Goal: Find specific page/section: Find specific page/section

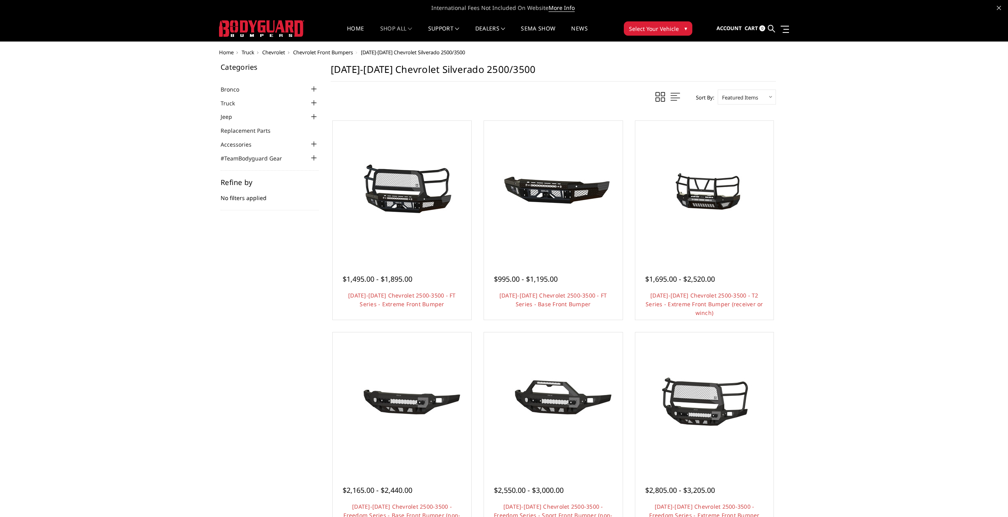
click at [314, 101] on div at bounding box center [314, 103] width 10 height 10
click at [313, 113] on div at bounding box center [314, 115] width 10 height 10
click at [313, 124] on div at bounding box center [314, 127] width 10 height 10
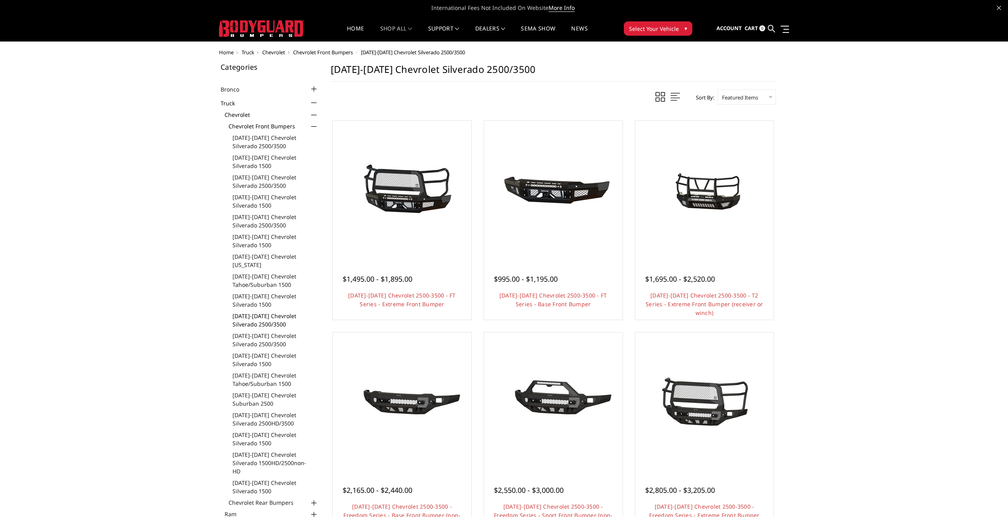
click at [259, 319] on link "[DATE]-[DATE] Chevrolet Silverado 2500/3500" at bounding box center [275, 320] width 86 height 17
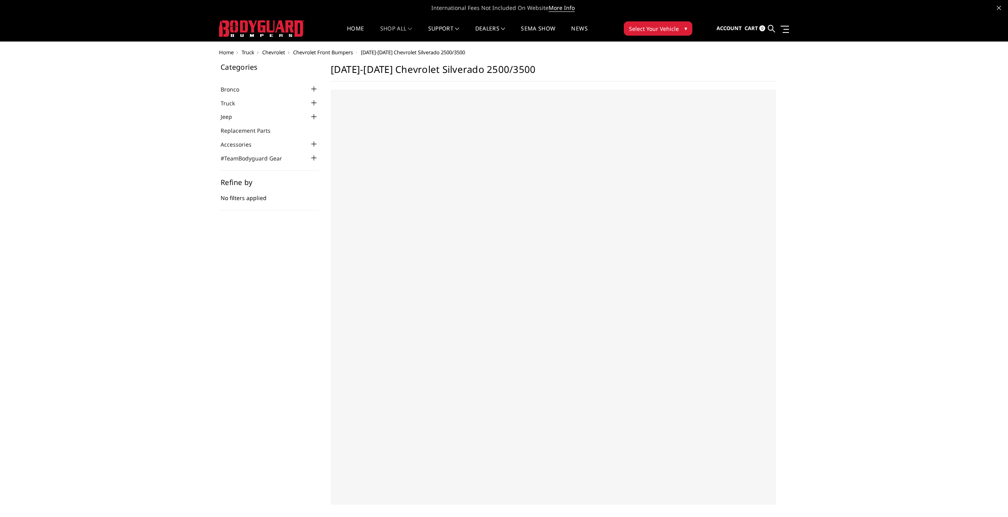
select select "US"
